Goal: Task Accomplishment & Management: Manage account settings

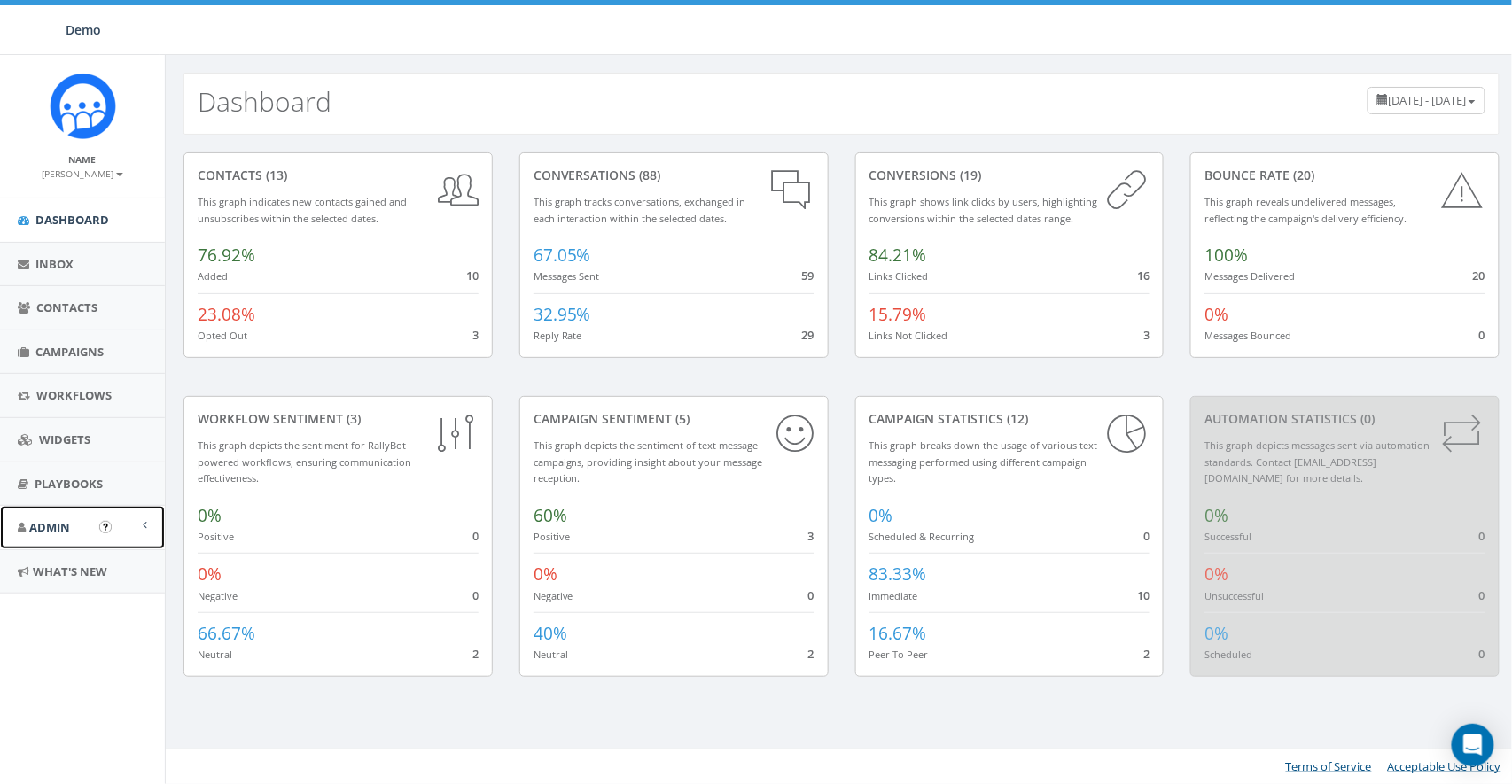
click at [57, 523] on span "Admin" at bounding box center [50, 527] width 41 height 16
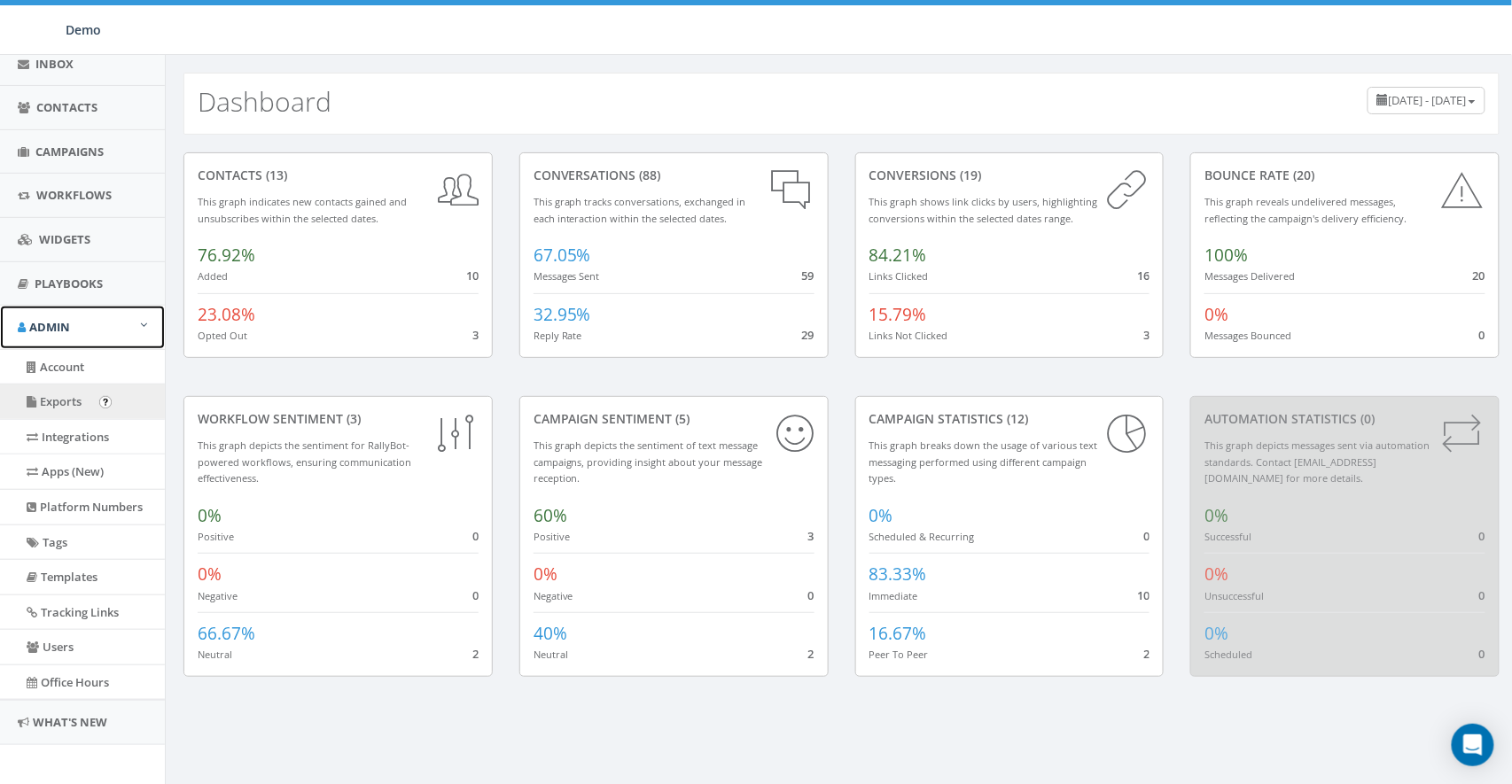
scroll to position [201, 0]
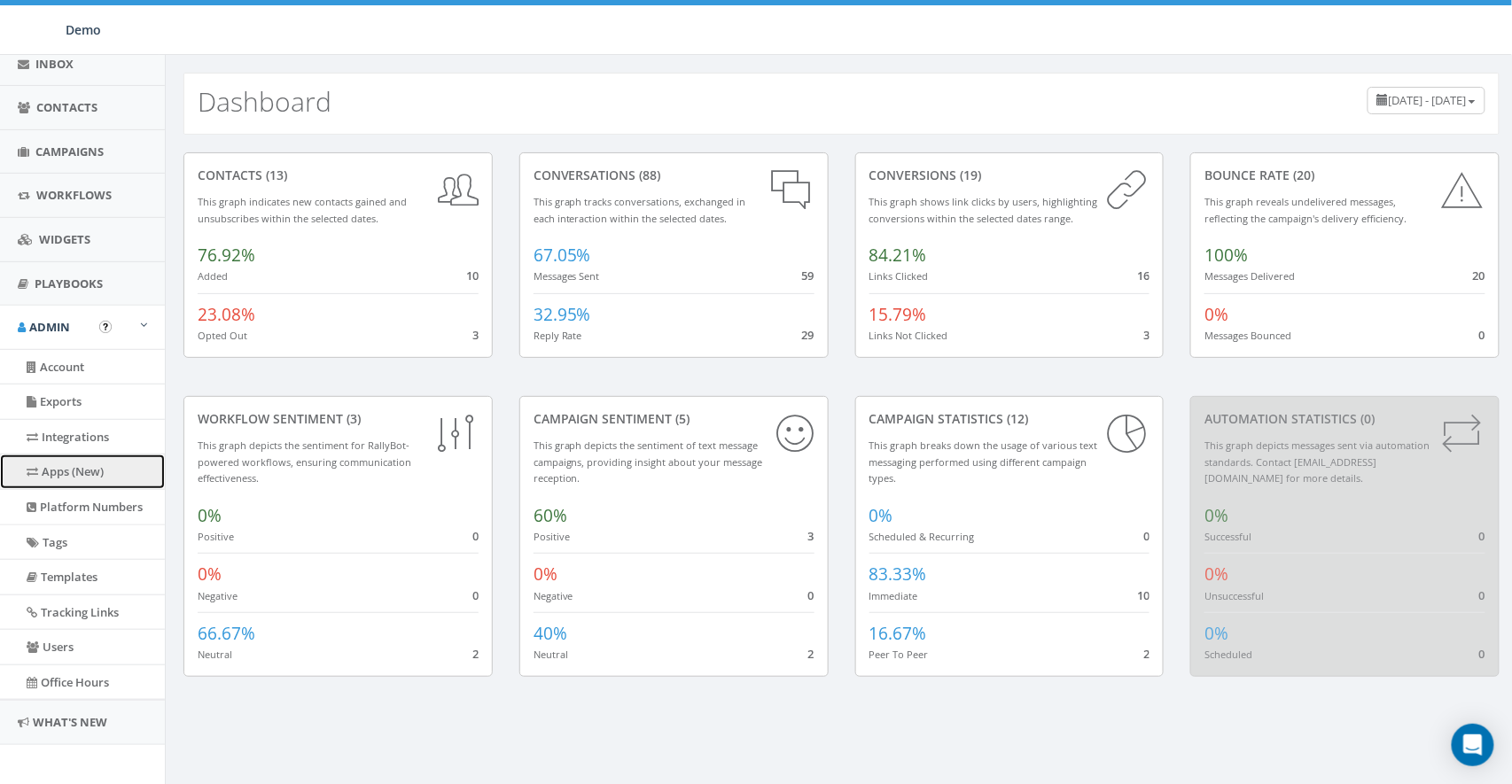
click at [83, 465] on link "Apps (New)" at bounding box center [82, 471] width 165 height 34
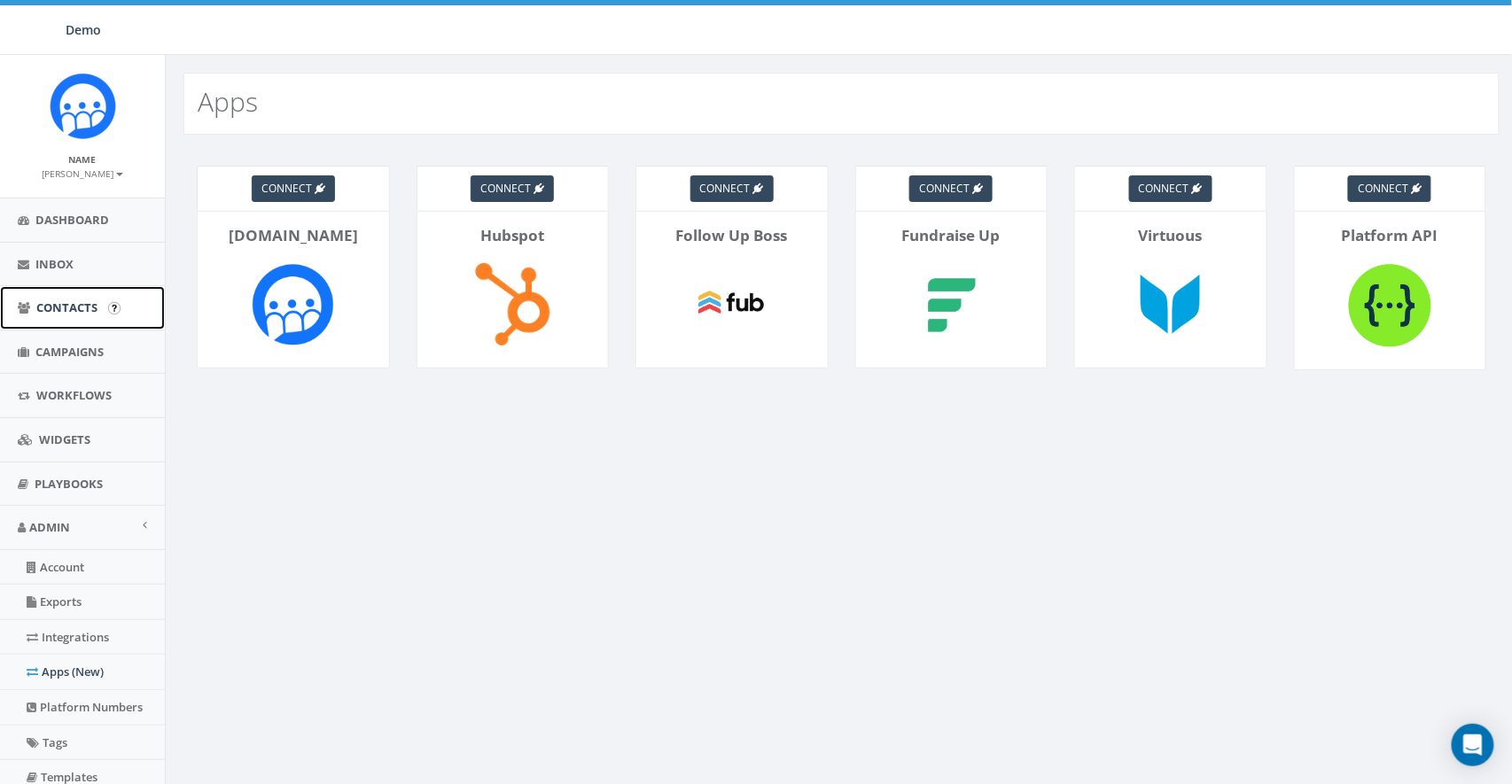
click at [60, 304] on span "Contacts" at bounding box center [66, 307] width 61 height 16
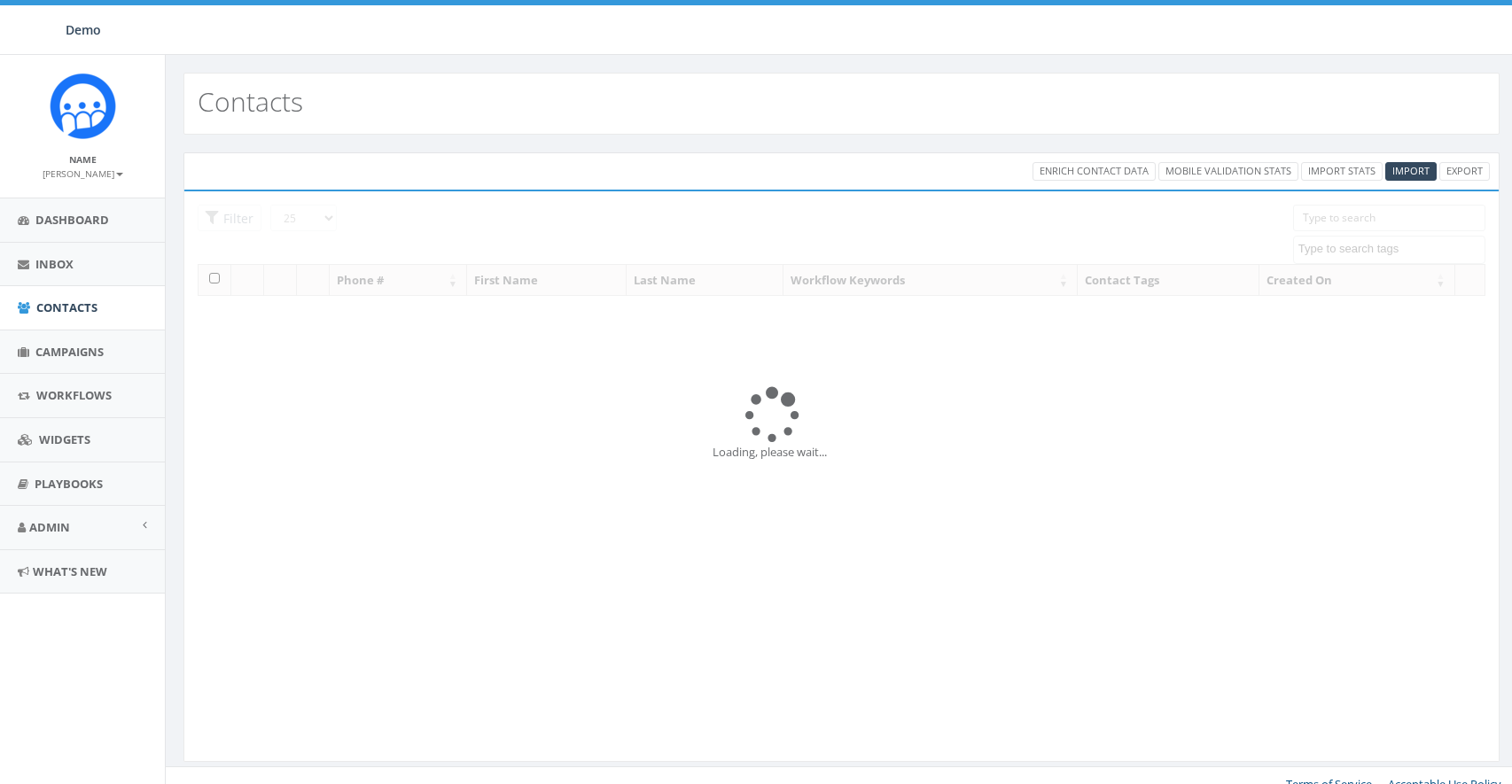
select select
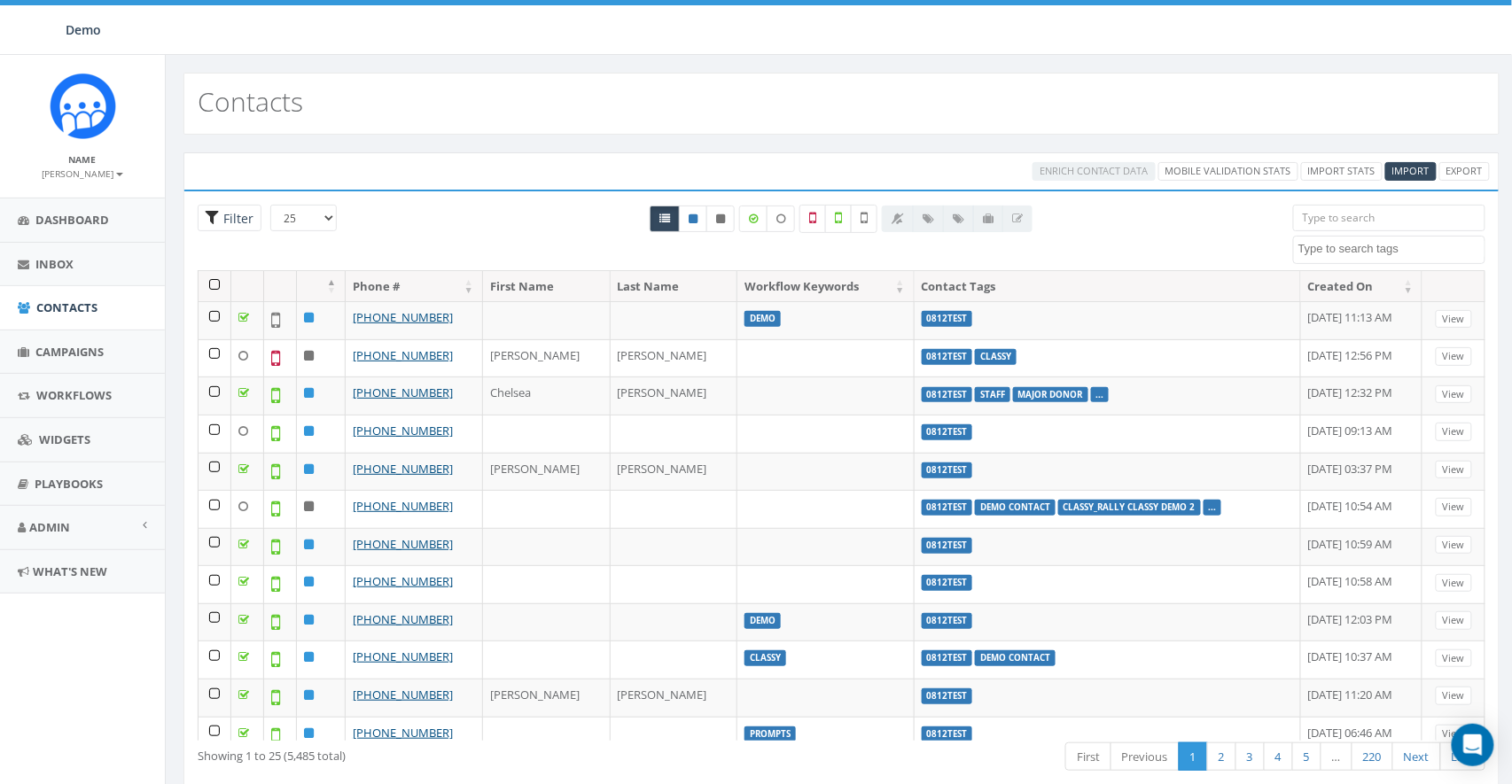
click at [232, 216] on span "Filter" at bounding box center [236, 218] width 34 height 17
radio input "true"
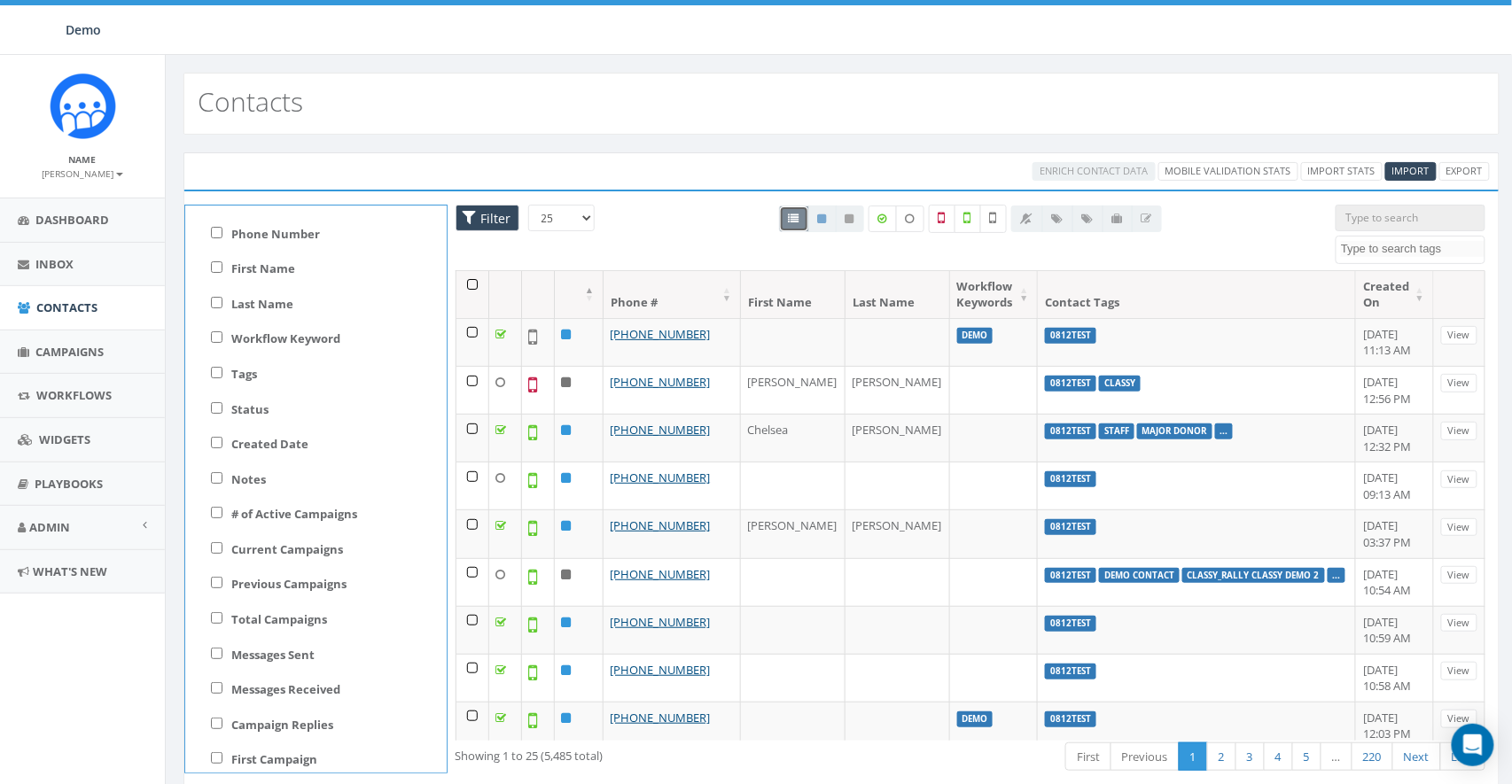
click at [488, 216] on span "Filter" at bounding box center [493, 218] width 34 height 17
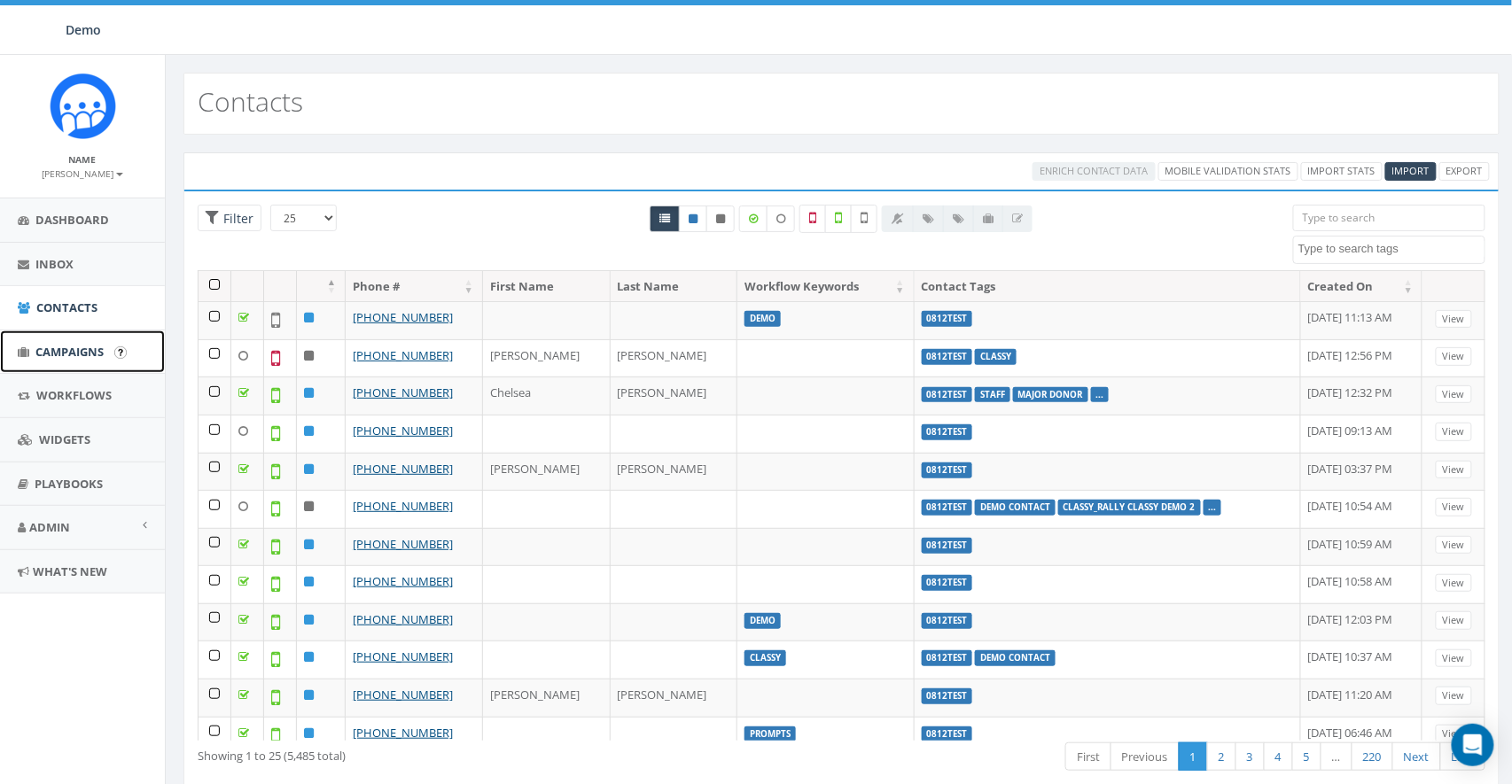
click at [74, 355] on span "Campaigns" at bounding box center [69, 352] width 68 height 16
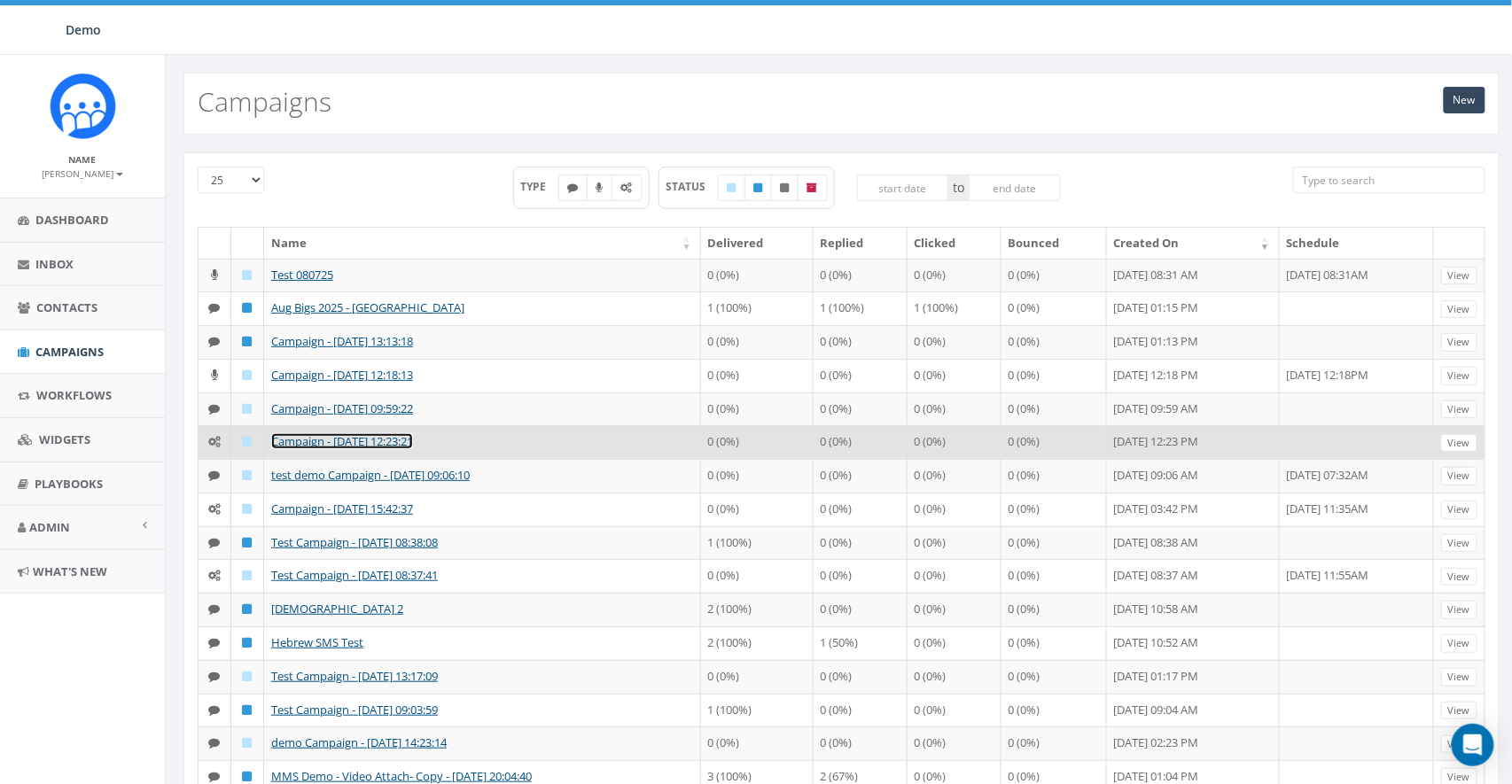
click at [325, 446] on link "Campaign - [DATE] 12:23:21" at bounding box center [342, 441] width 142 height 16
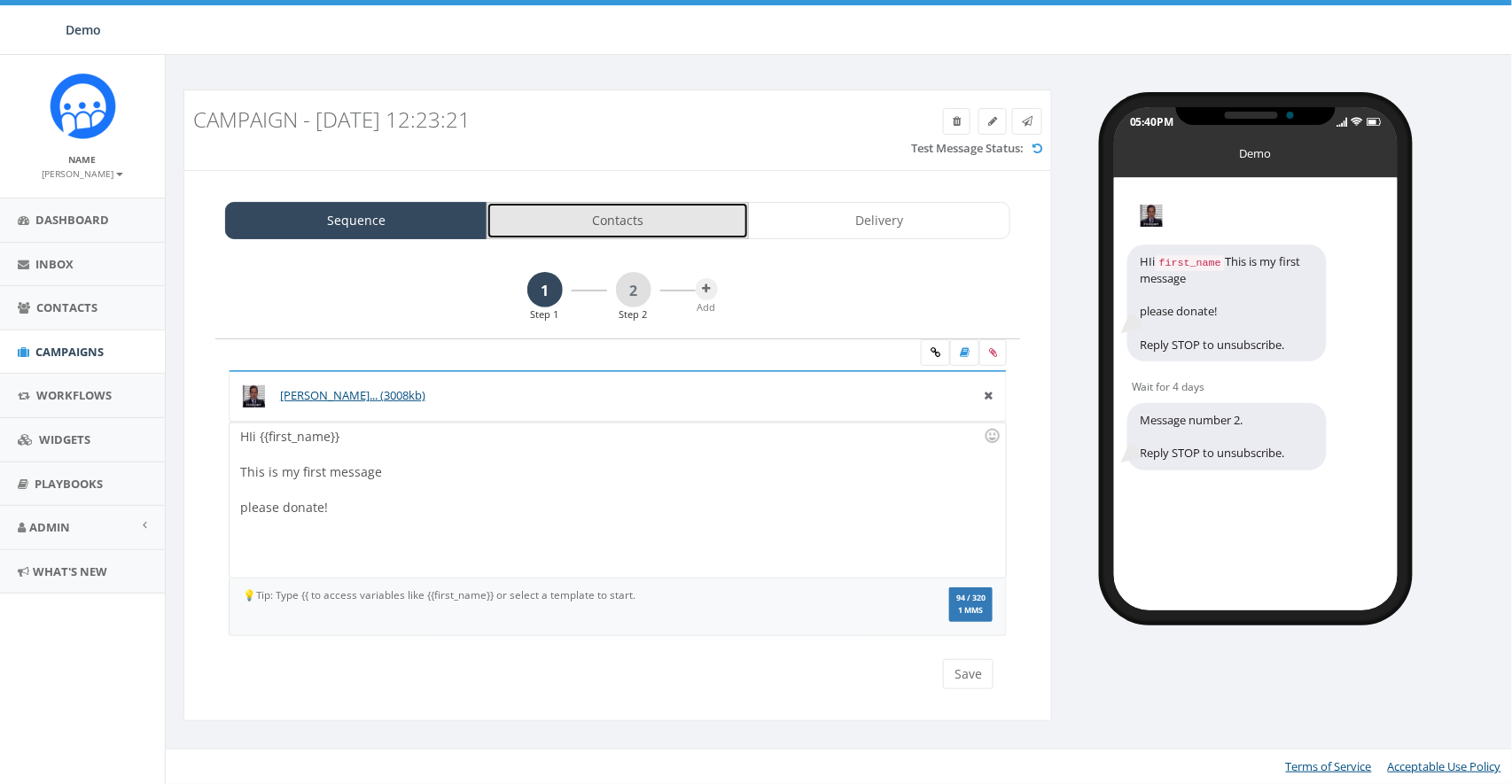
click at [604, 216] on link "Contacts" at bounding box center [617, 220] width 262 height 37
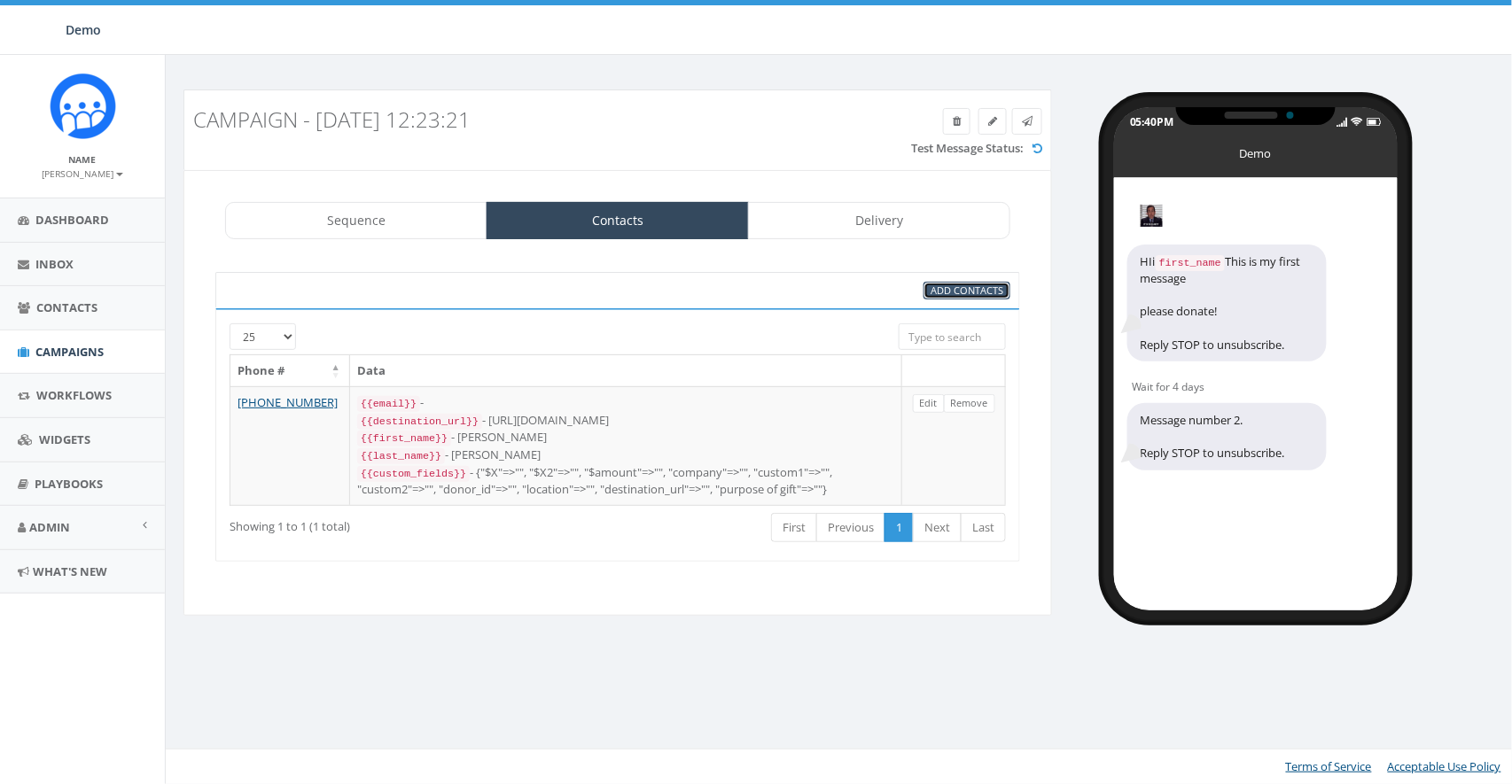
click at [959, 293] on span "Add Contacts" at bounding box center [966, 290] width 73 height 14
select select
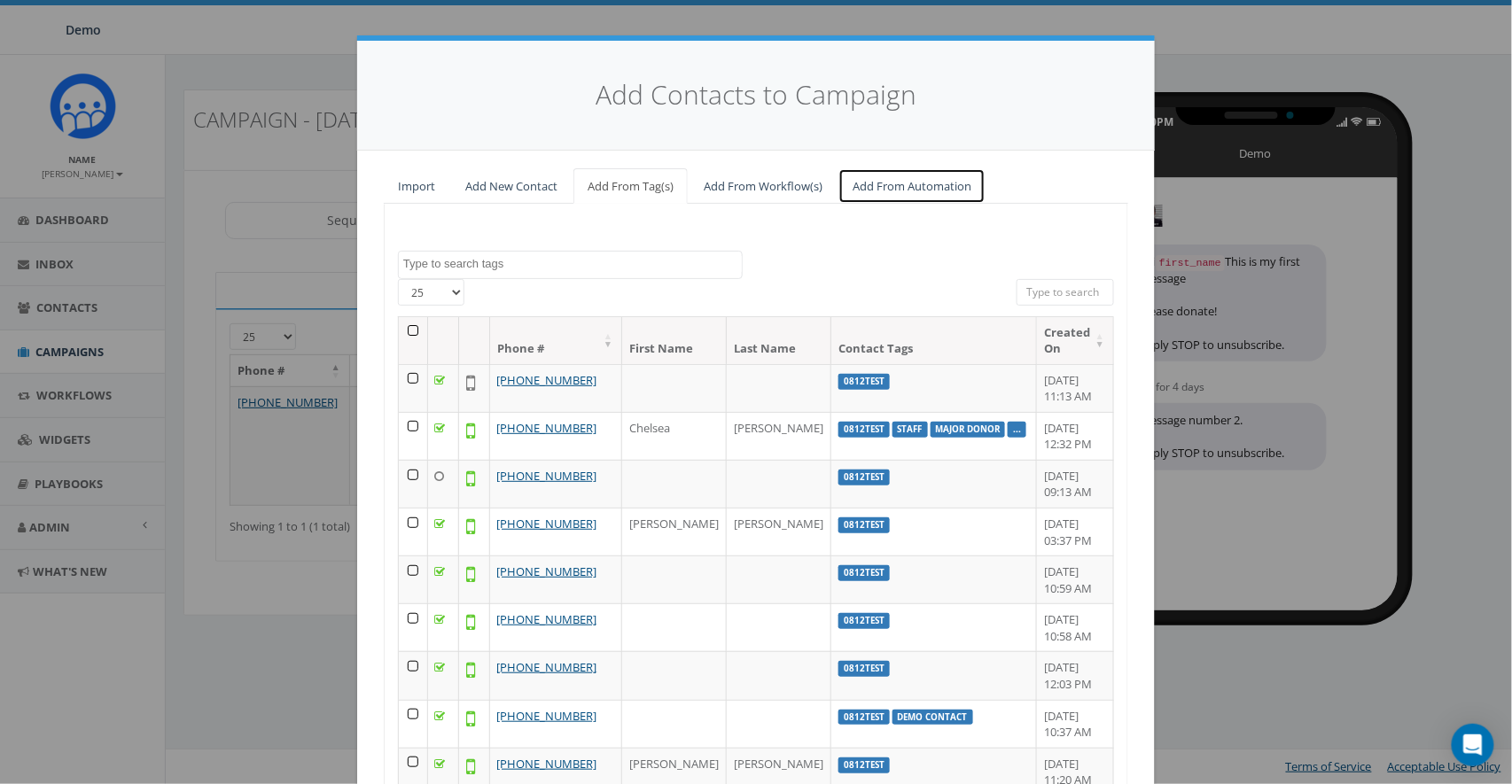
click at [918, 184] on link "Add From Automation" at bounding box center [911, 186] width 147 height 36
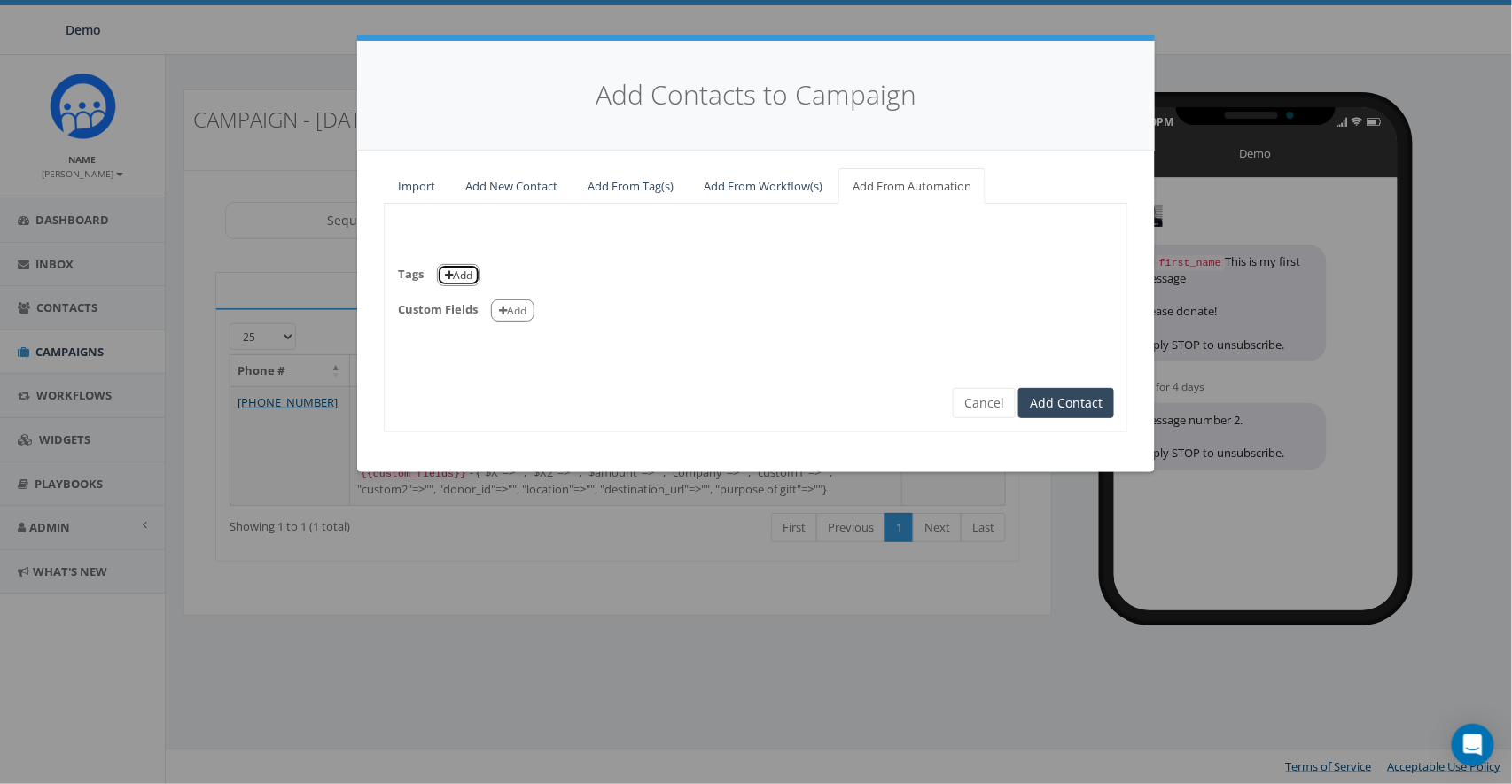
click at [458, 270] on button "Add" at bounding box center [458, 275] width 44 height 22
select select
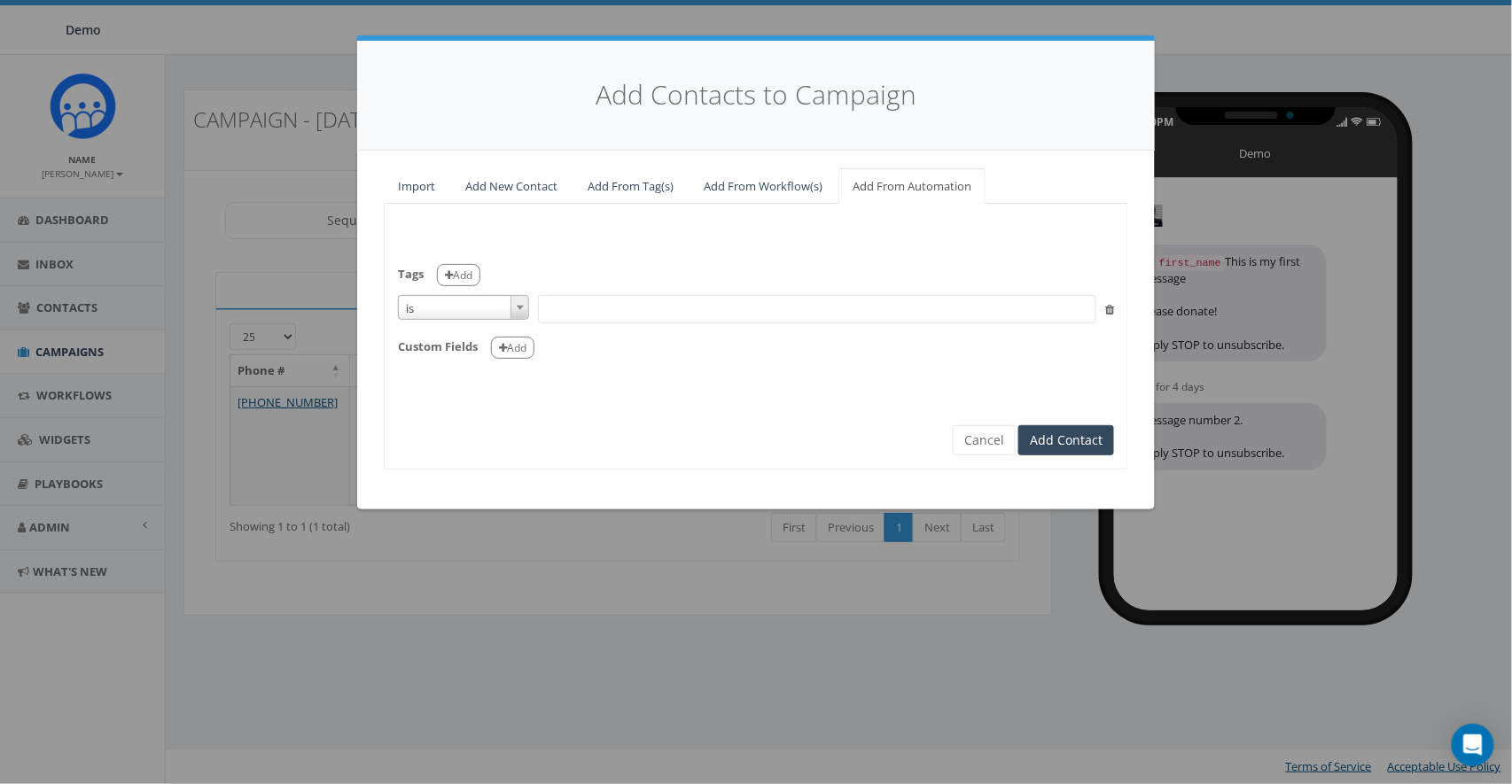
click at [453, 296] on span "is" at bounding box center [463, 308] width 130 height 24
select select "contains"
click at [580, 305] on span at bounding box center [816, 309] width 558 height 28
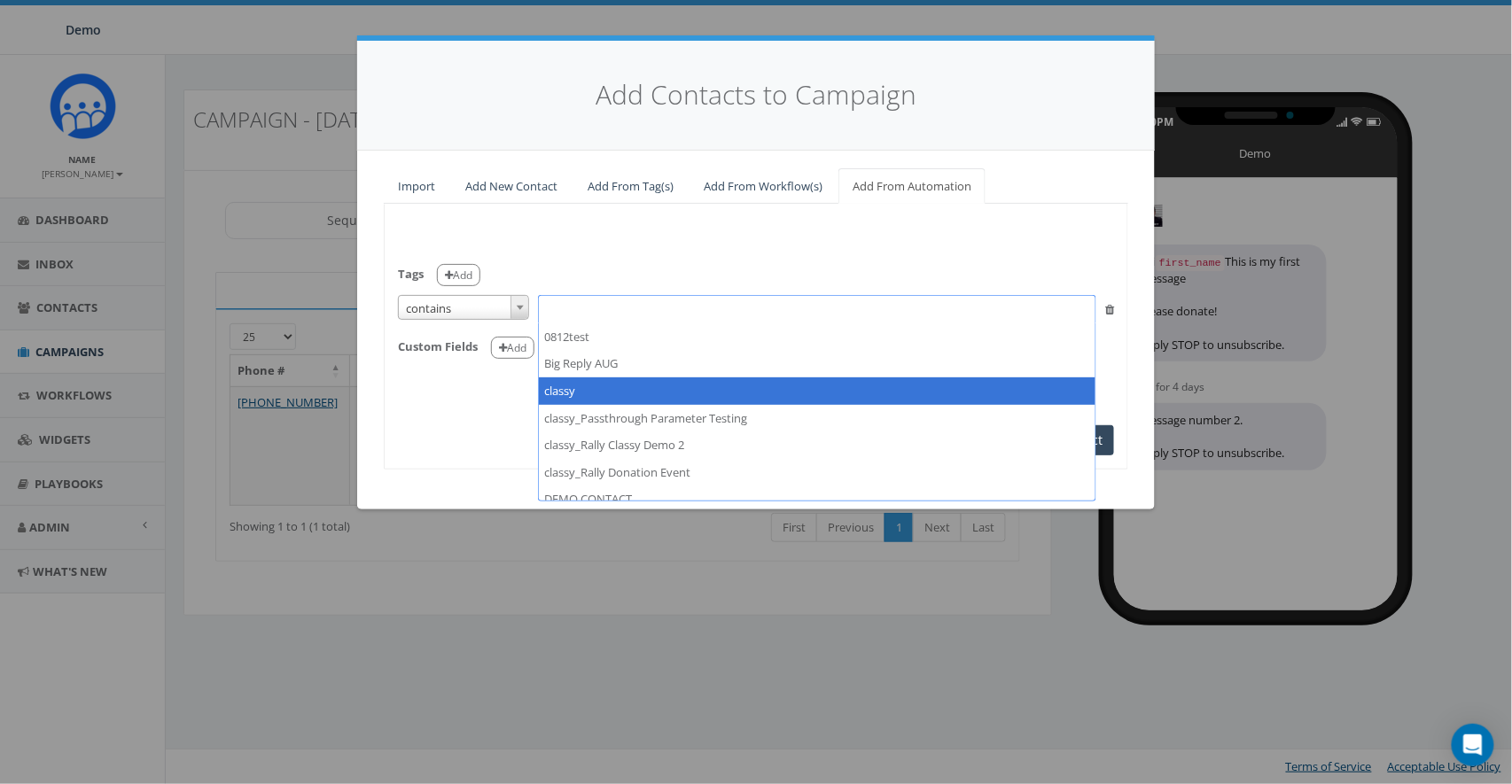
select select "classy"
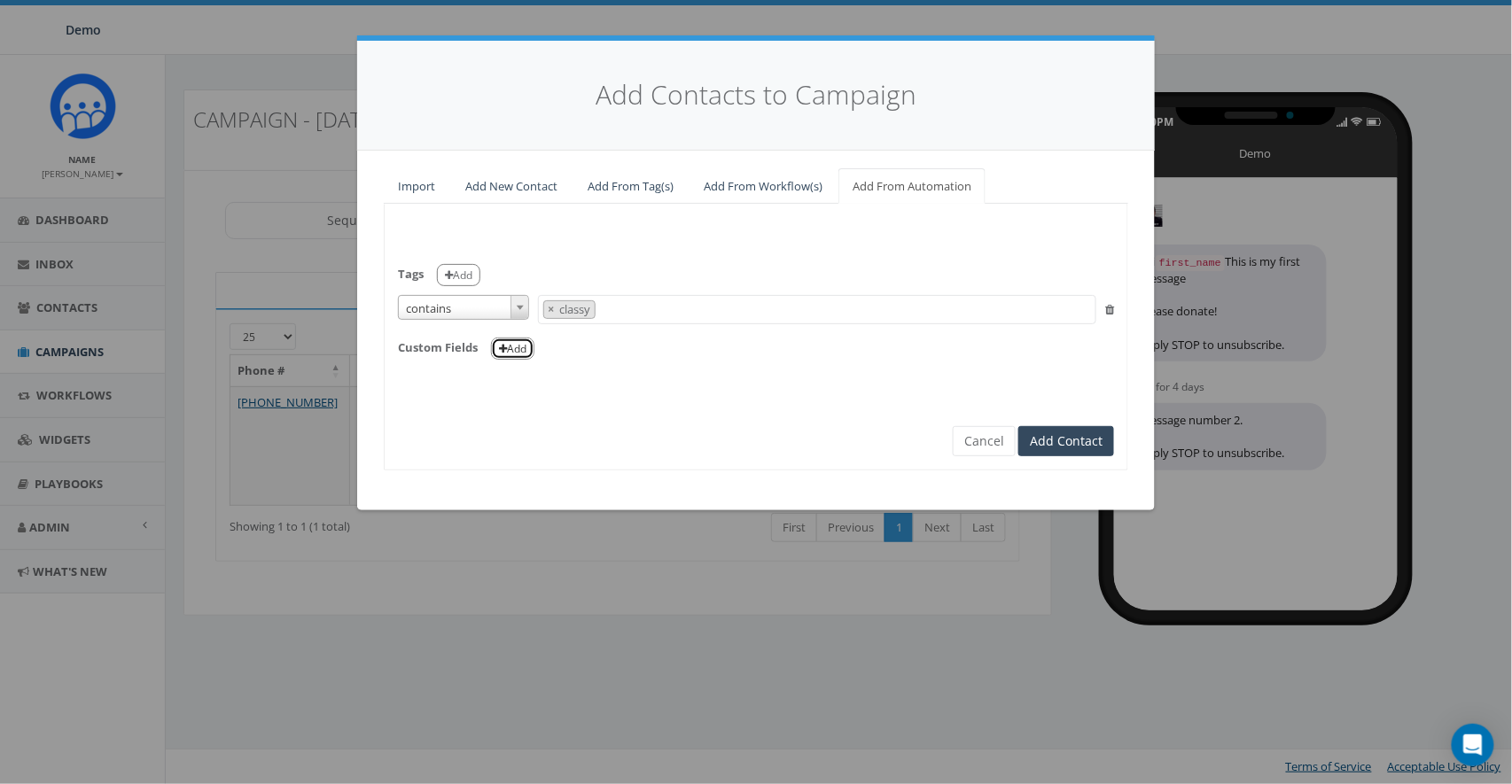
click at [522, 349] on button "Add" at bounding box center [512, 349] width 44 height 22
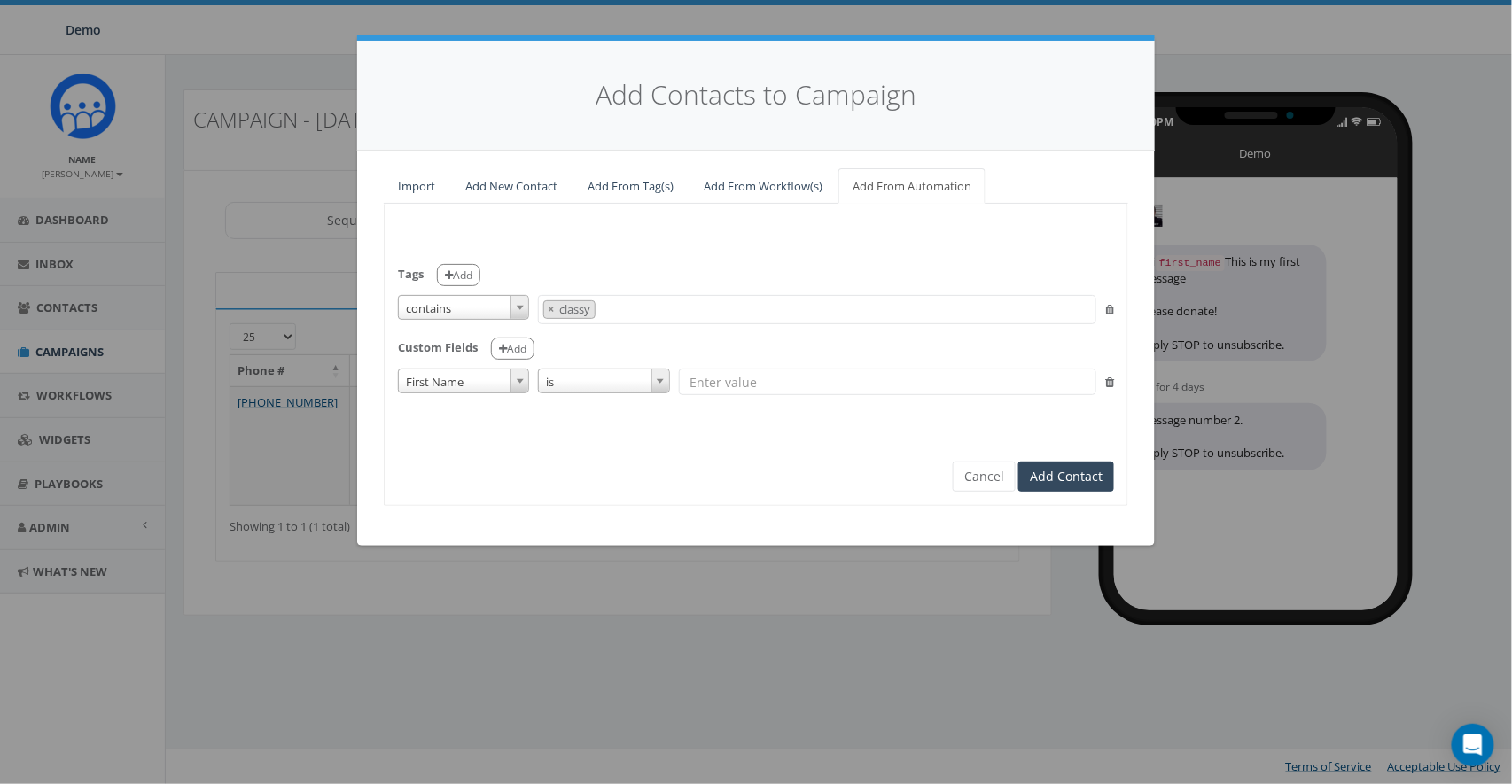
click at [486, 383] on span "First Name" at bounding box center [463, 381] width 130 height 24
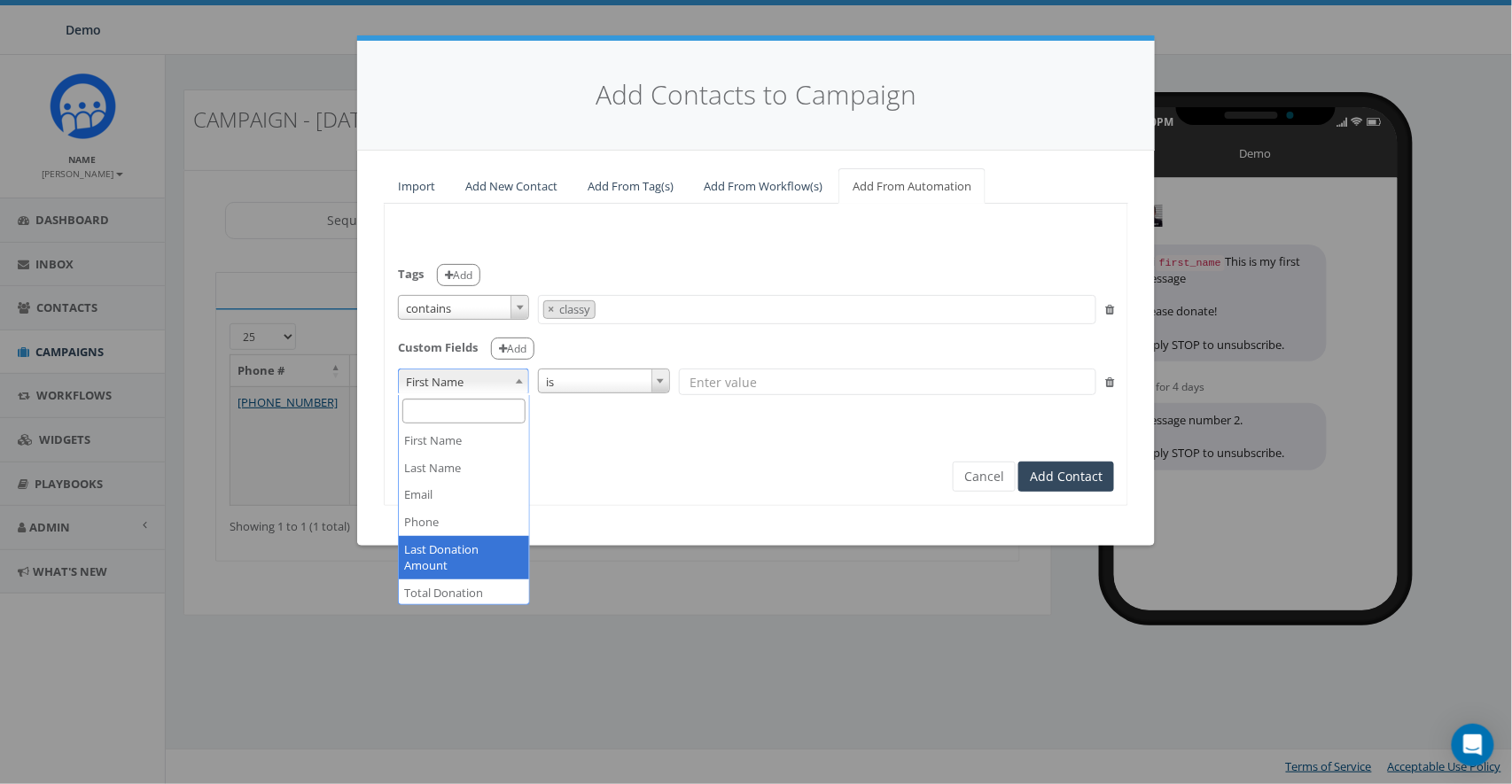
select select "Last Donation Amount"
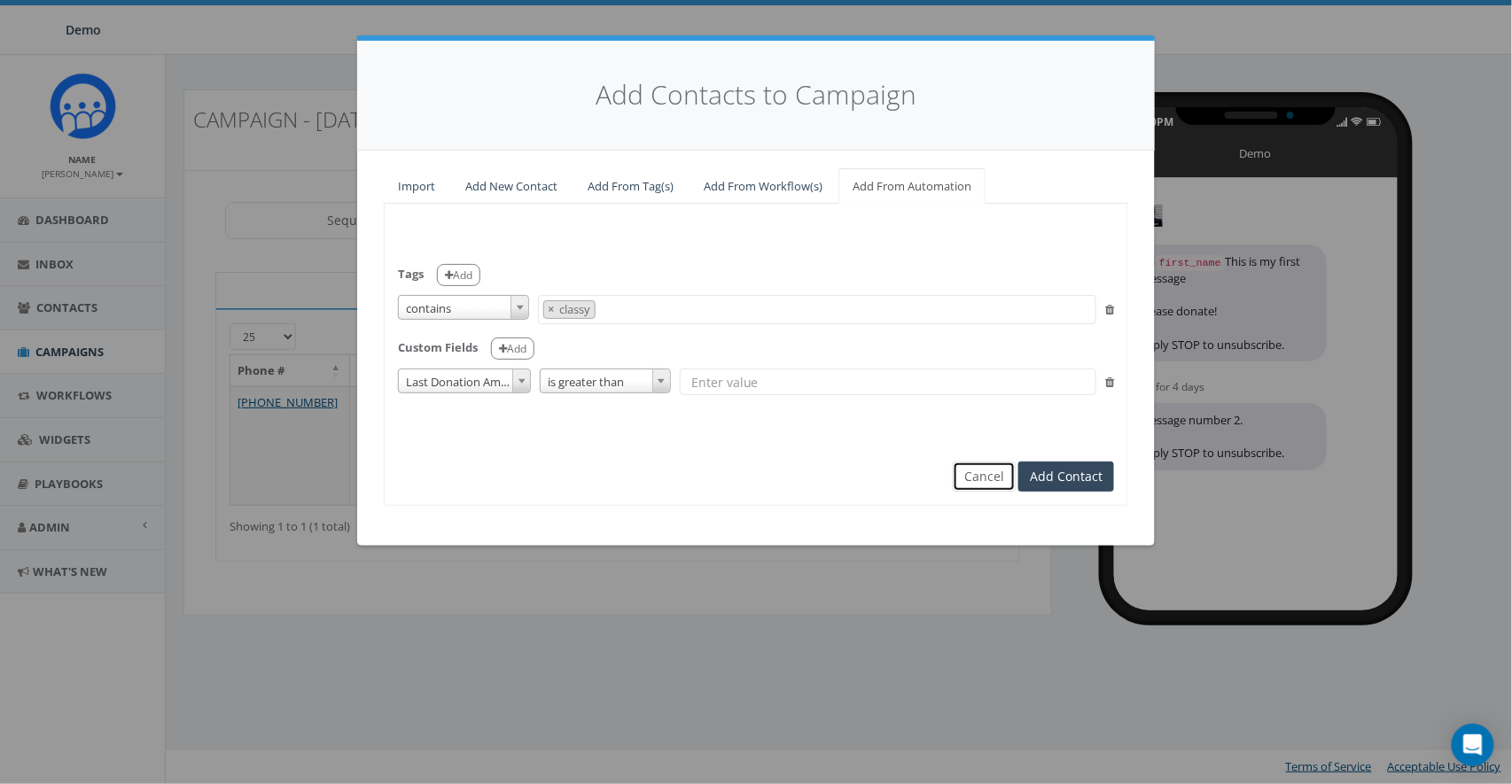
click at [989, 485] on button "Cancel" at bounding box center [984, 476] width 63 height 30
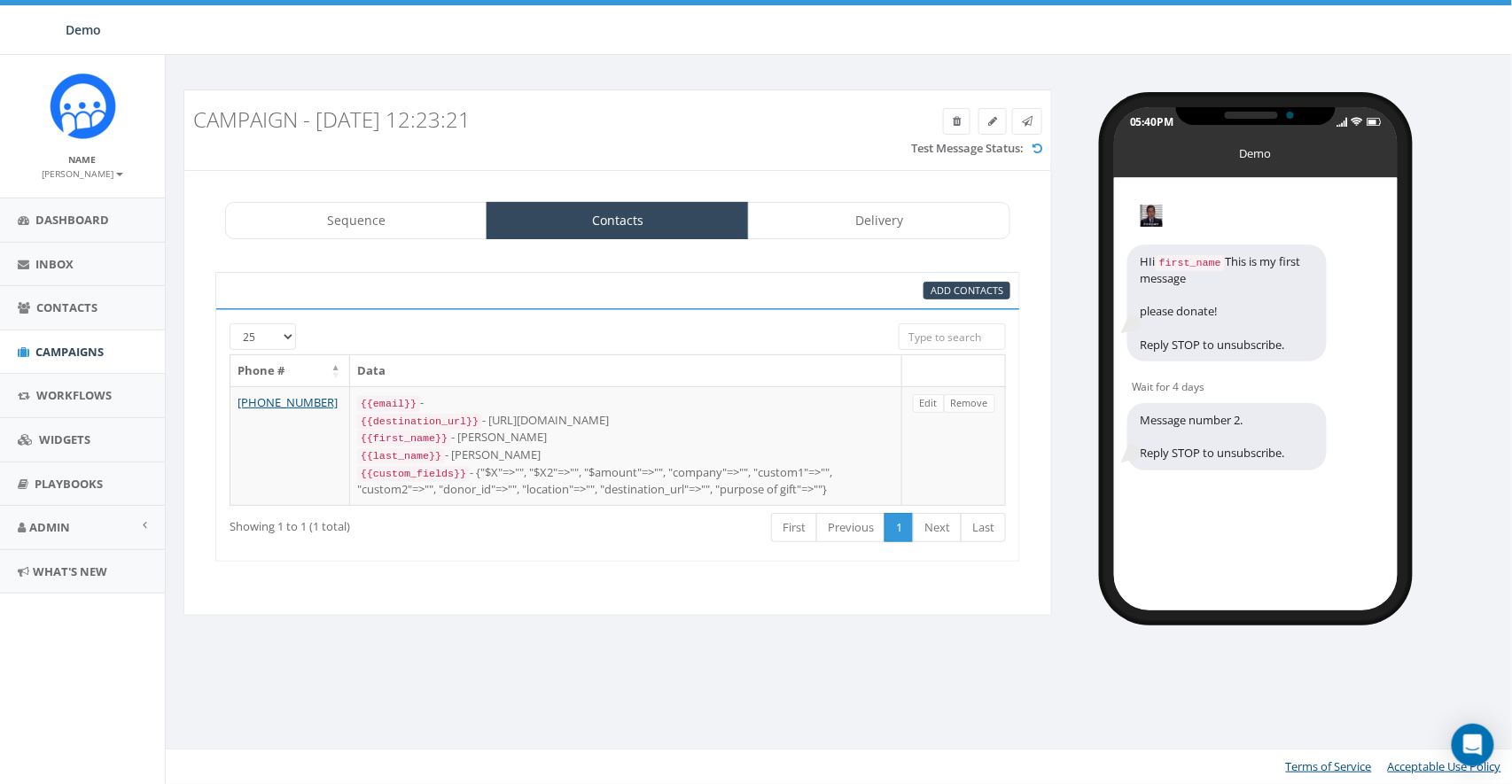
click at [987, 478] on div at bounding box center [756, 392] width 1512 height 784
click at [100, 230] on link "Dashboard" at bounding box center [82, 220] width 165 height 44
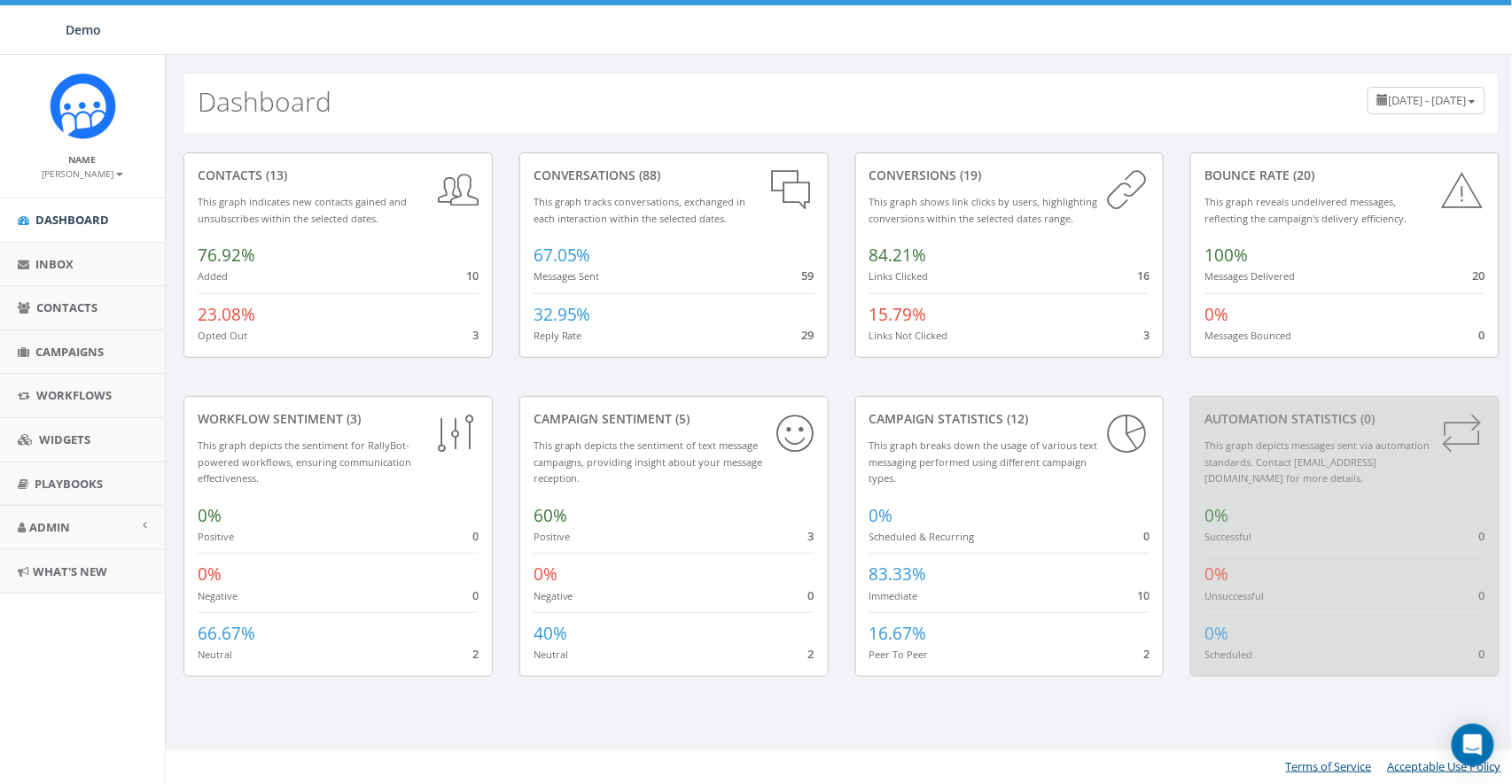
click at [98, 173] on small "[PERSON_NAME]" at bounding box center [83, 173] width 81 height 13
click at [91, 226] on link "Sign Out" at bounding box center [89, 222] width 140 height 22
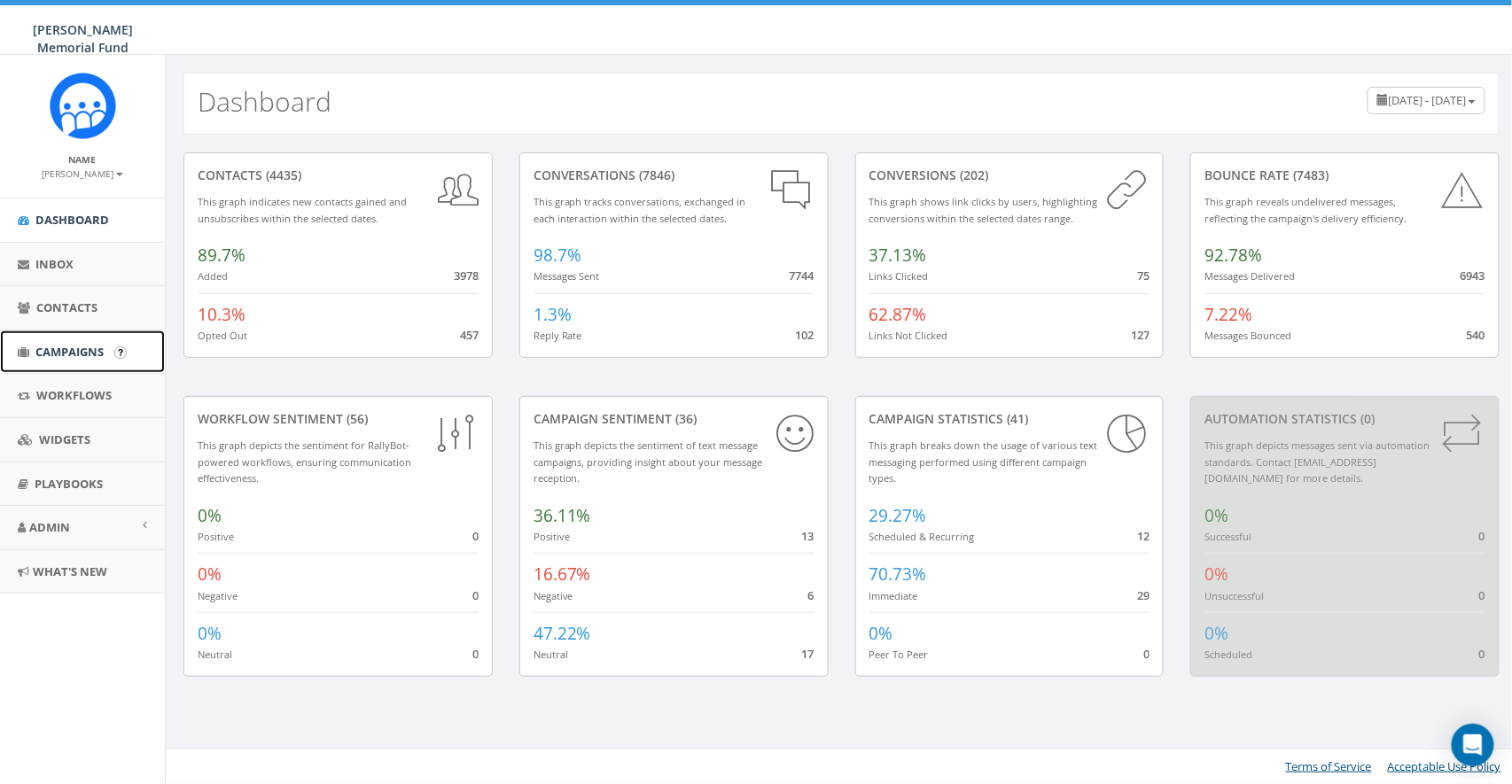
click at [62, 346] on span "Campaigns" at bounding box center [69, 352] width 68 height 16
